Goal: Task Accomplishment & Management: Complete application form

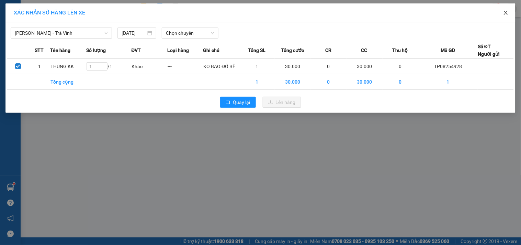
click at [506, 11] on icon "close" at bounding box center [506, 12] width 5 height 5
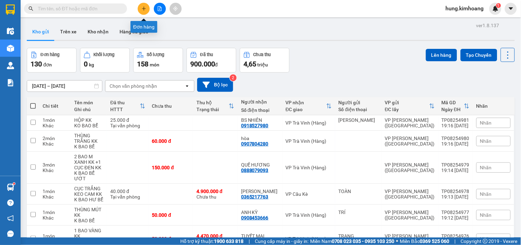
click at [144, 8] on icon "plus" at bounding box center [144, 8] width 4 height 0
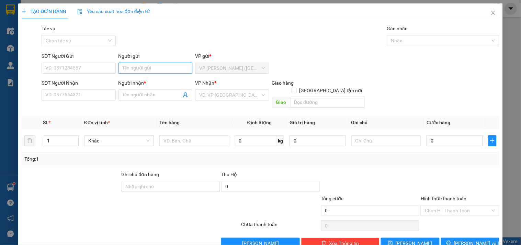
click at [146, 71] on input "Người gửi" at bounding box center [156, 68] width 74 height 11
type input "[PERSON_NAME]"
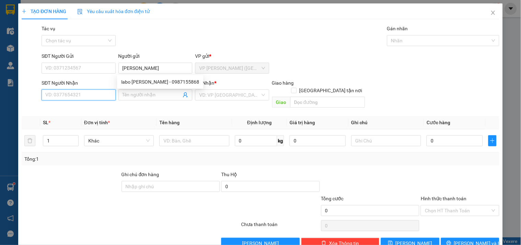
click at [67, 100] on input "SĐT Người Nhận" at bounding box center [79, 94] width 74 height 11
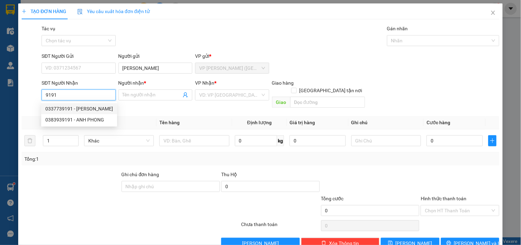
click at [73, 108] on div "0337739191 - [PERSON_NAME]" at bounding box center [79, 109] width 68 height 8
type input "0337739191"
type input "[PERSON_NAME]"
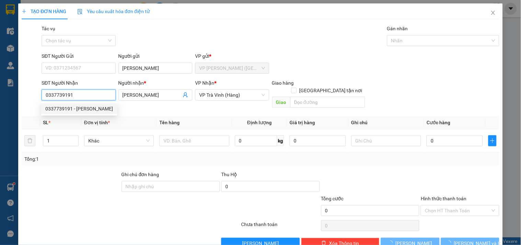
type input "20.000"
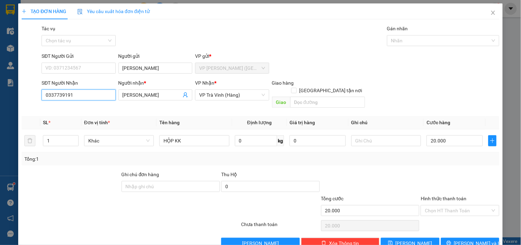
scroll to position [9, 0]
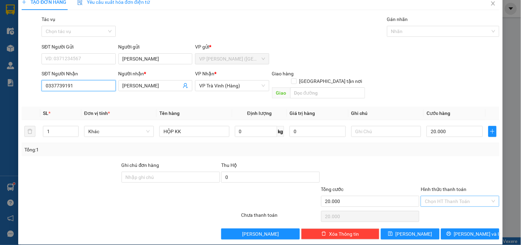
type input "0337739191"
click at [459, 197] on input "Hình thức thanh toán" at bounding box center [457, 201] width 65 height 10
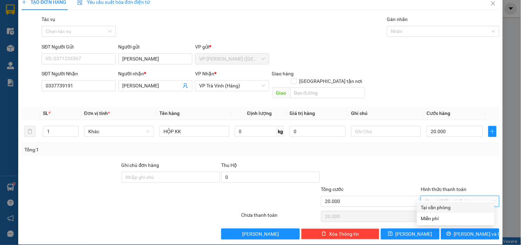
click at [458, 207] on div "Tại văn phòng" at bounding box center [455, 207] width 69 height 8
type input "0"
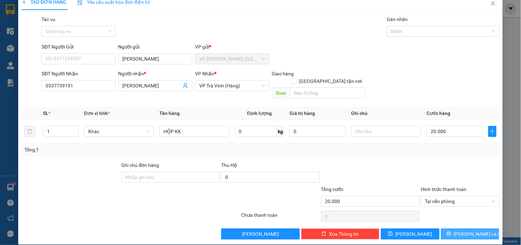
click at [462, 230] on span "[PERSON_NAME] và In" at bounding box center [478, 234] width 48 height 8
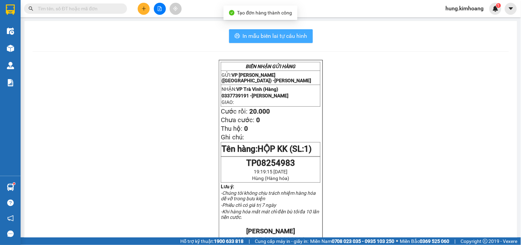
click at [283, 40] on button "In mẫu biên lai tự cấu hình" at bounding box center [271, 36] width 84 height 14
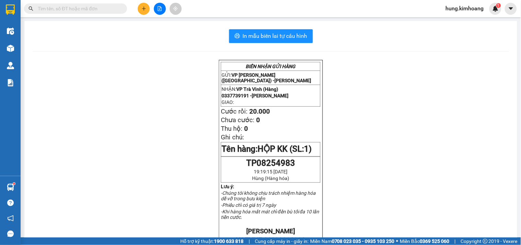
click at [146, 11] on icon "plus" at bounding box center [144, 8] width 5 height 5
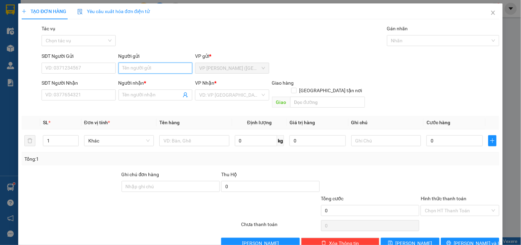
click at [135, 70] on input "Người gửi" at bounding box center [156, 68] width 74 height 11
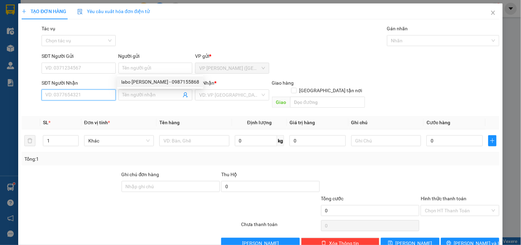
click at [102, 93] on input "SĐT Người Nhận" at bounding box center [79, 94] width 74 height 11
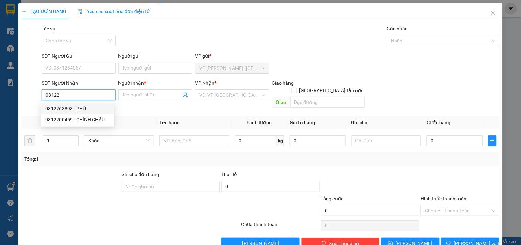
click at [60, 108] on div "0812263898 - PHÚ" at bounding box center [77, 109] width 65 height 8
type input "0812263898"
type input "PHÚ"
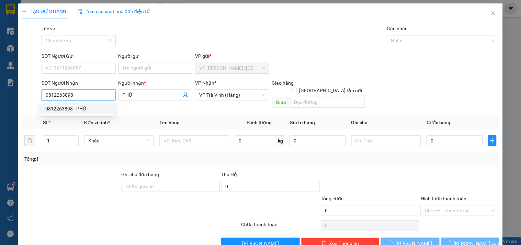
type input "25.000"
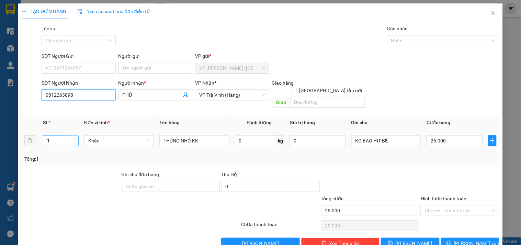
type input "0812263898"
drag, startPoint x: 51, startPoint y: 133, endPoint x: 36, endPoint y: 135, distance: 14.7
click at [36, 135] on tr "1 Khác THÙNG NHỎ KK 0 kg 0 KO BAO HƯ BỂ 25.000" at bounding box center [261, 140] width 478 height 23
type input "2"
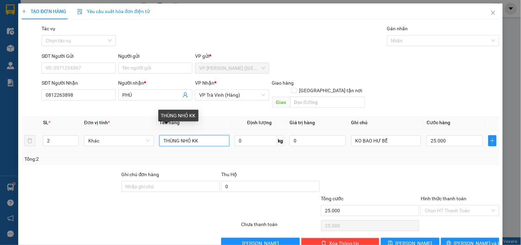
drag, startPoint x: 196, startPoint y: 133, endPoint x: 65, endPoint y: 164, distance: 134.7
click at [65, 164] on div "Transit Pickup Surcharge Ids Transit Deliver Surcharge Ids Transit Deliver Surc…" at bounding box center [261, 137] width 478 height 224
type input "KIỆN MẶT BÀN MAY KK"
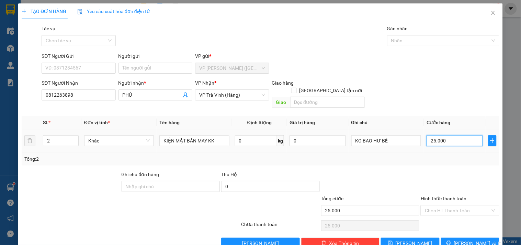
click at [450, 135] on input "25.000" at bounding box center [455, 140] width 56 height 11
click at [464, 239] on span "[PERSON_NAME] và In" at bounding box center [478, 243] width 48 height 8
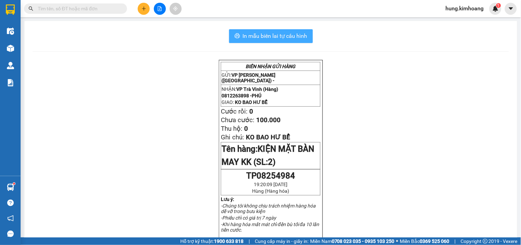
click at [265, 32] on span "In mẫu biên lai tự cấu hình" at bounding box center [275, 36] width 65 height 9
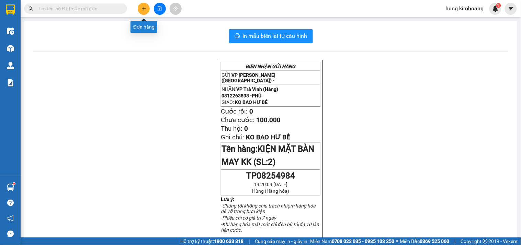
click at [142, 12] on button at bounding box center [144, 9] width 12 height 12
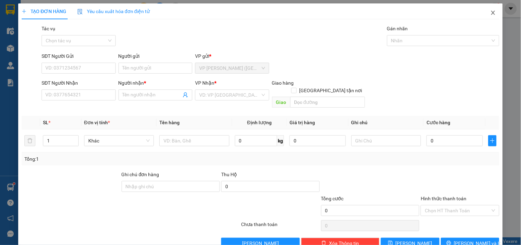
click at [491, 13] on icon "close" at bounding box center [493, 12] width 5 height 5
